Goal: Task Accomplishment & Management: Manage account settings

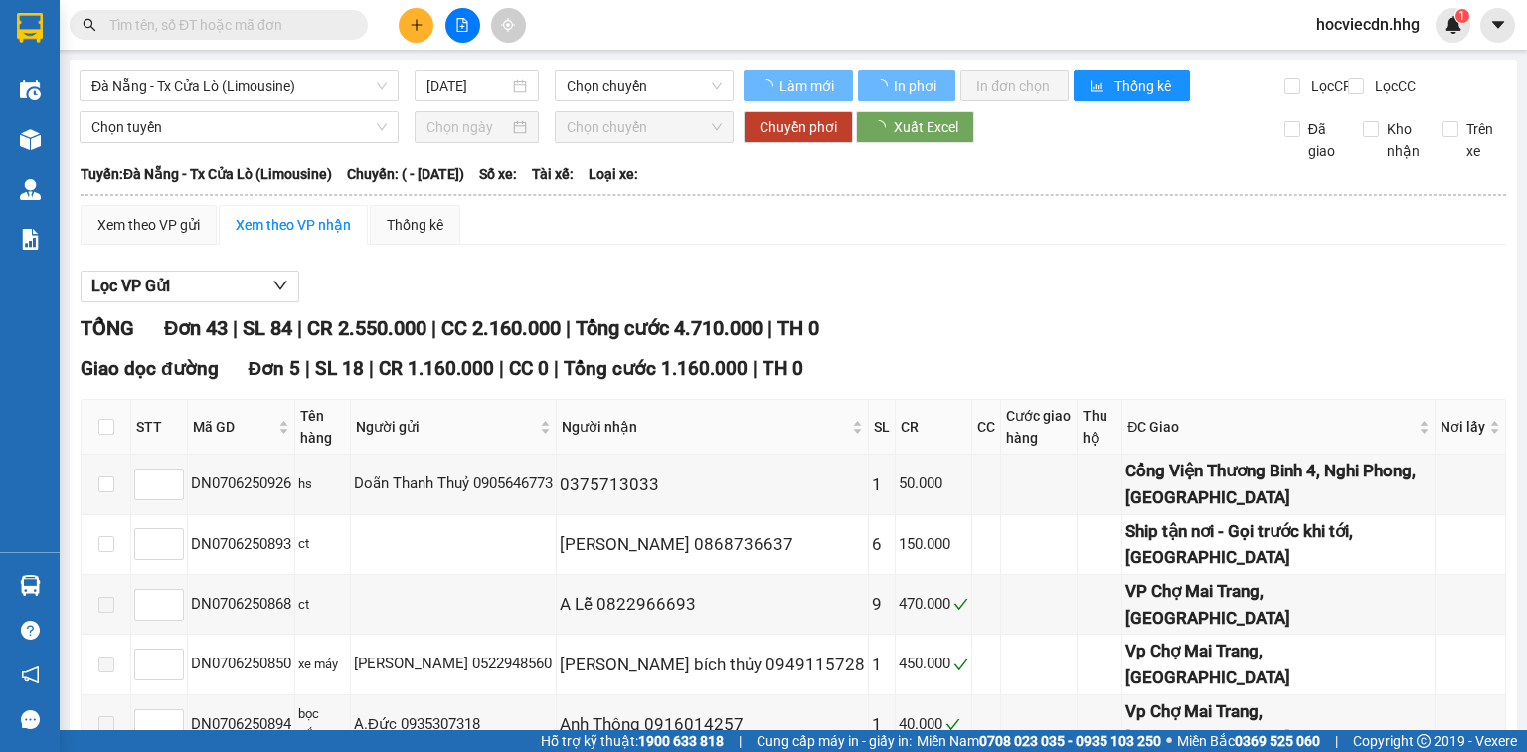
type input "[DATE]"
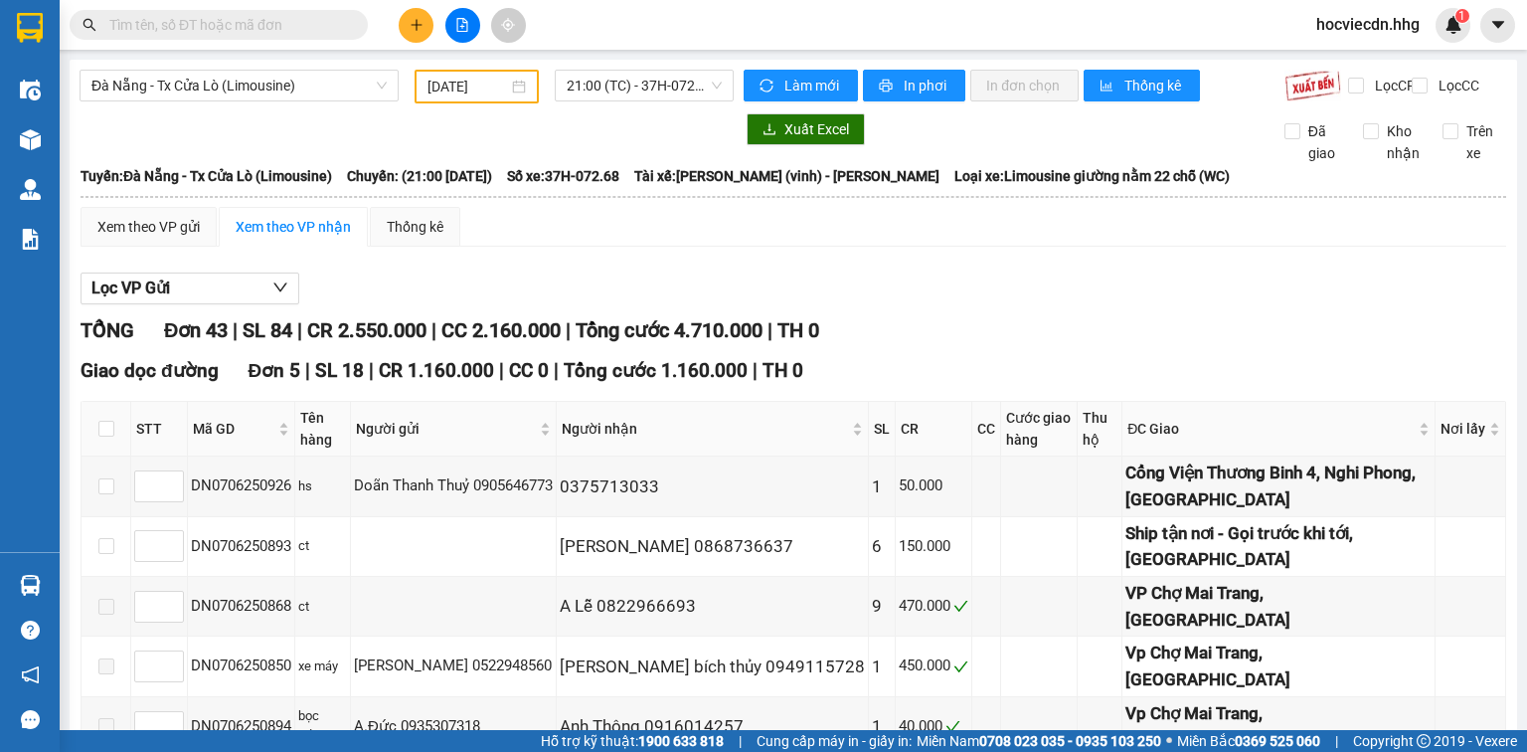
click at [1343, 29] on span "hocviecdn.hhg" at bounding box center [1368, 24] width 135 height 25
click at [1345, 55] on span "Đăng xuất" at bounding box center [1376, 62] width 93 height 22
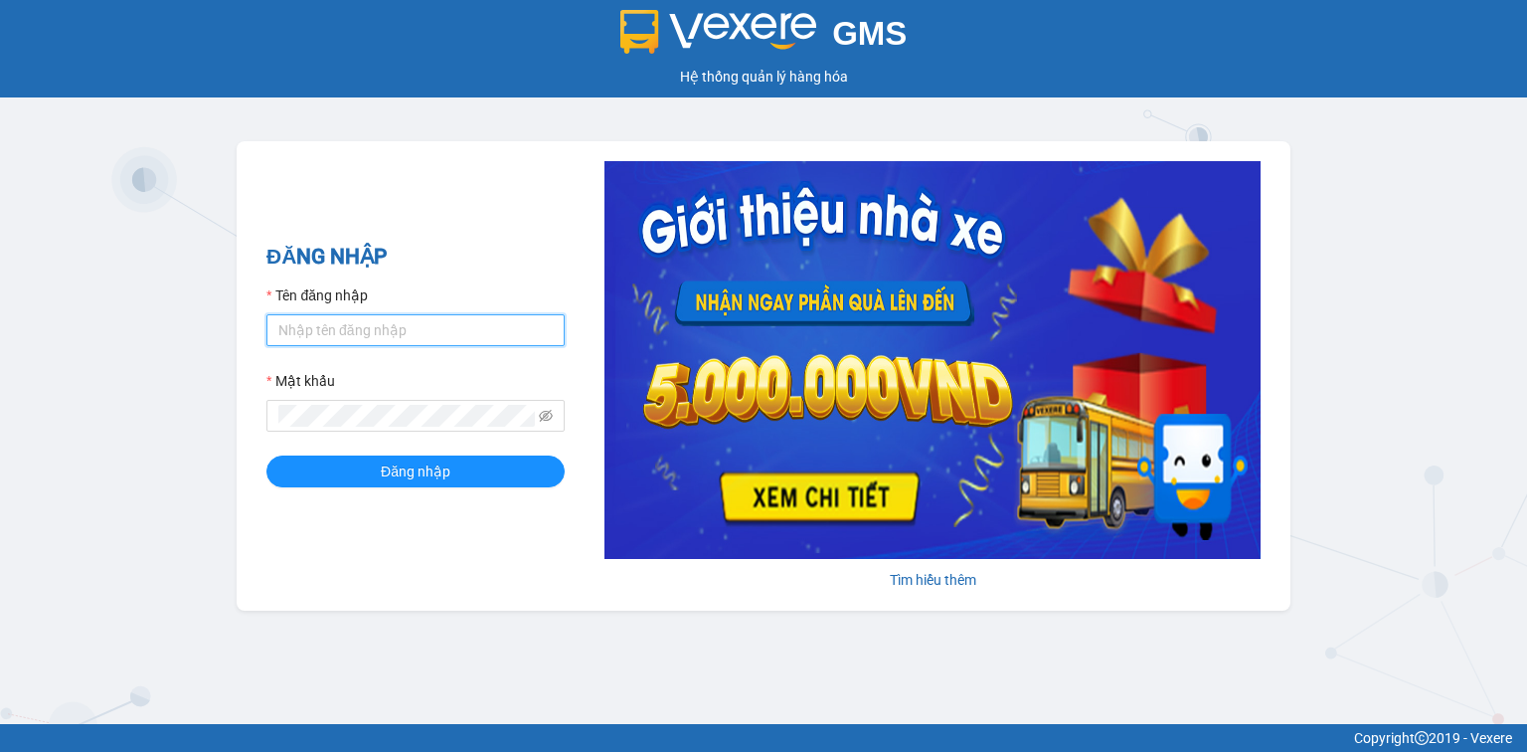
click at [431, 322] on input "Tên đăng nhập" at bounding box center [415, 330] width 298 height 32
type input "nttha.hhg"
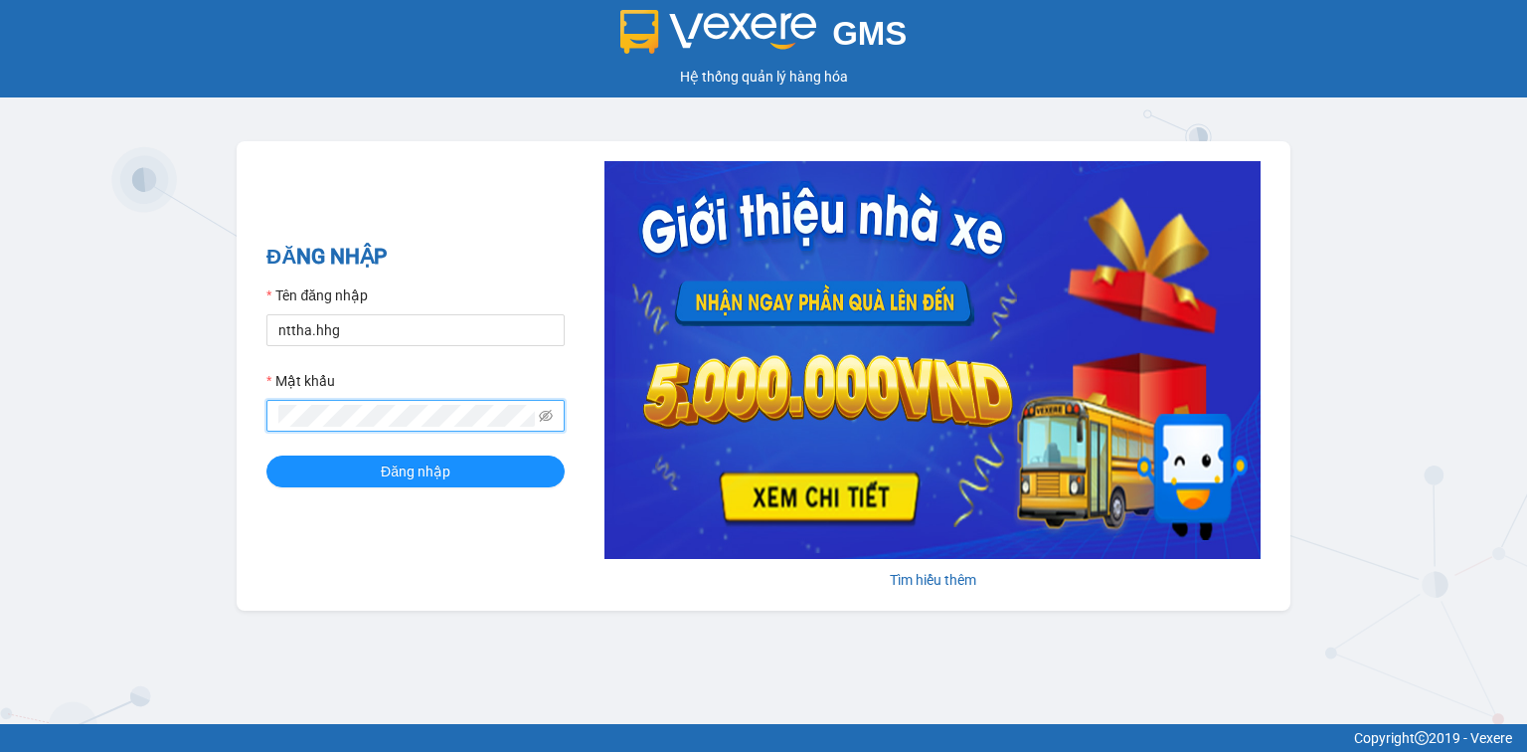
click at [266, 455] on button "Đăng nhập" at bounding box center [415, 471] width 298 height 32
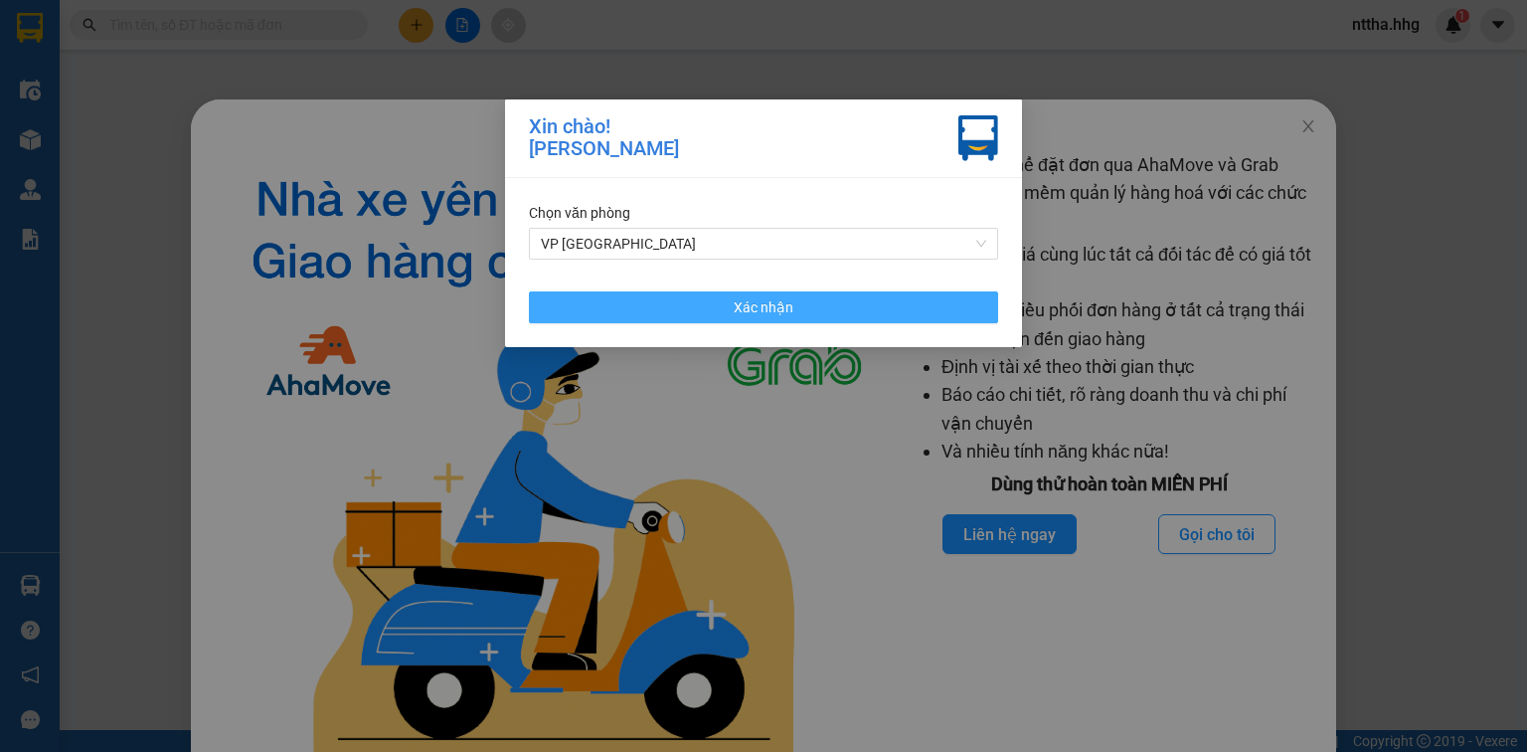
click at [624, 303] on button "Xác nhận" at bounding box center [763, 307] width 469 height 32
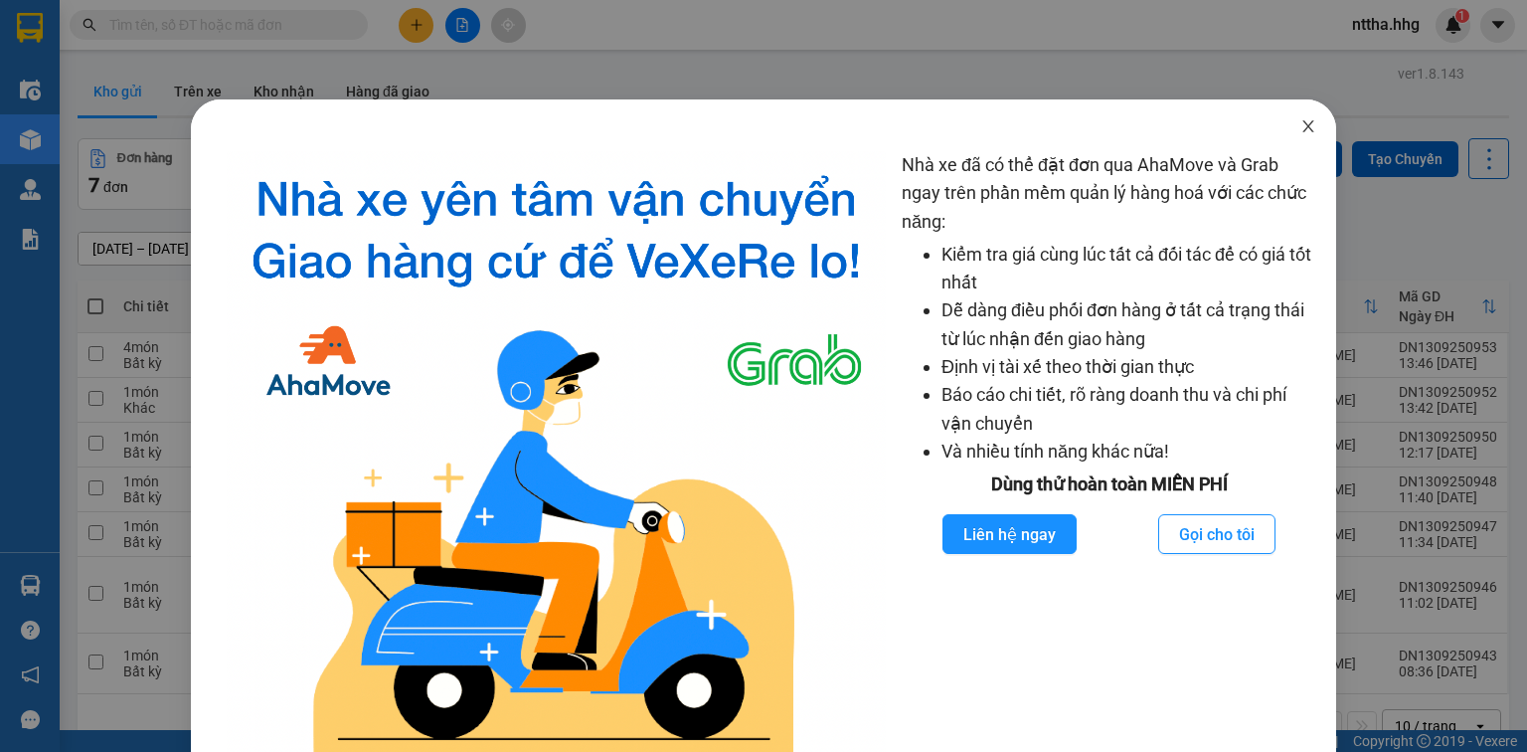
click at [1301, 131] on icon "close" at bounding box center [1309, 126] width 16 height 16
